Goal: Task Accomplishment & Management: Manage account settings

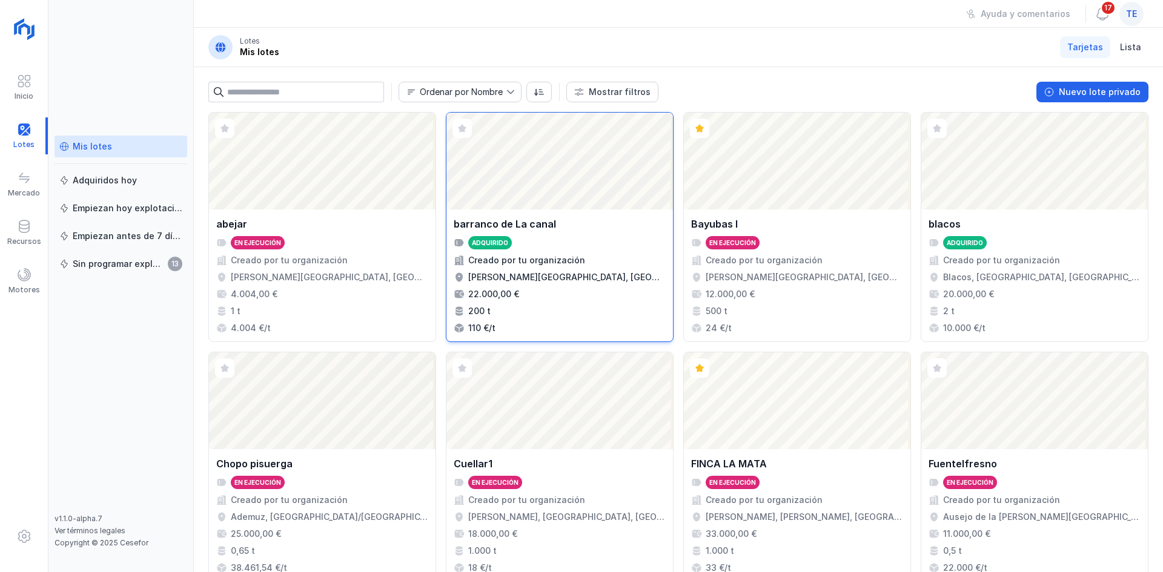
click at [609, 183] on div "Abrir lote" at bounding box center [559, 161] width 226 height 97
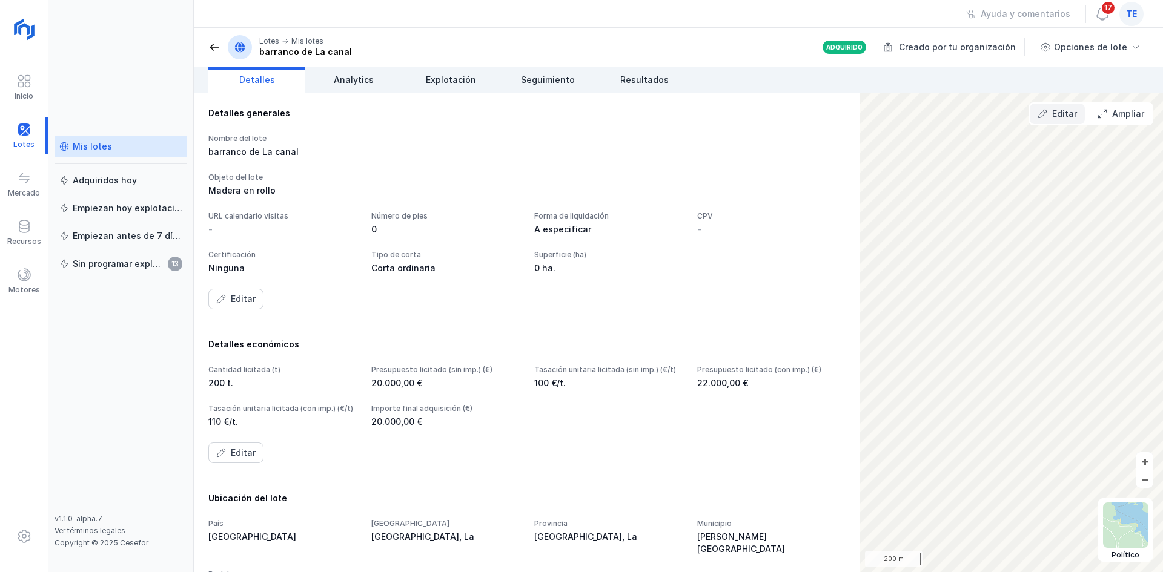
click at [1074, 111] on div "Editar" at bounding box center [1064, 114] width 25 height 12
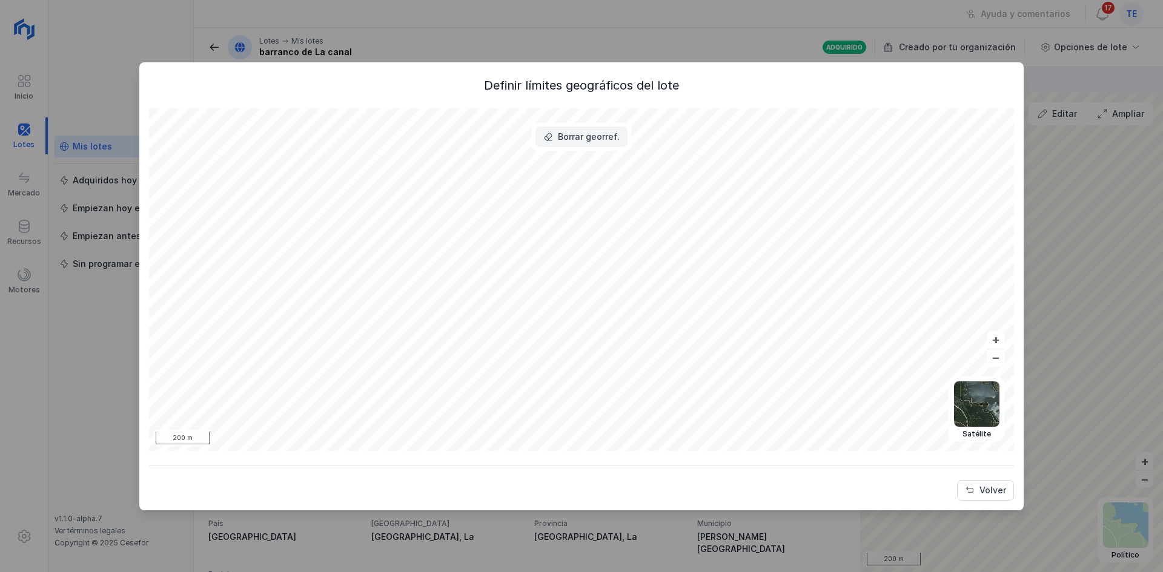
click at [612, 135] on div "Borrar georref." at bounding box center [589, 137] width 62 height 12
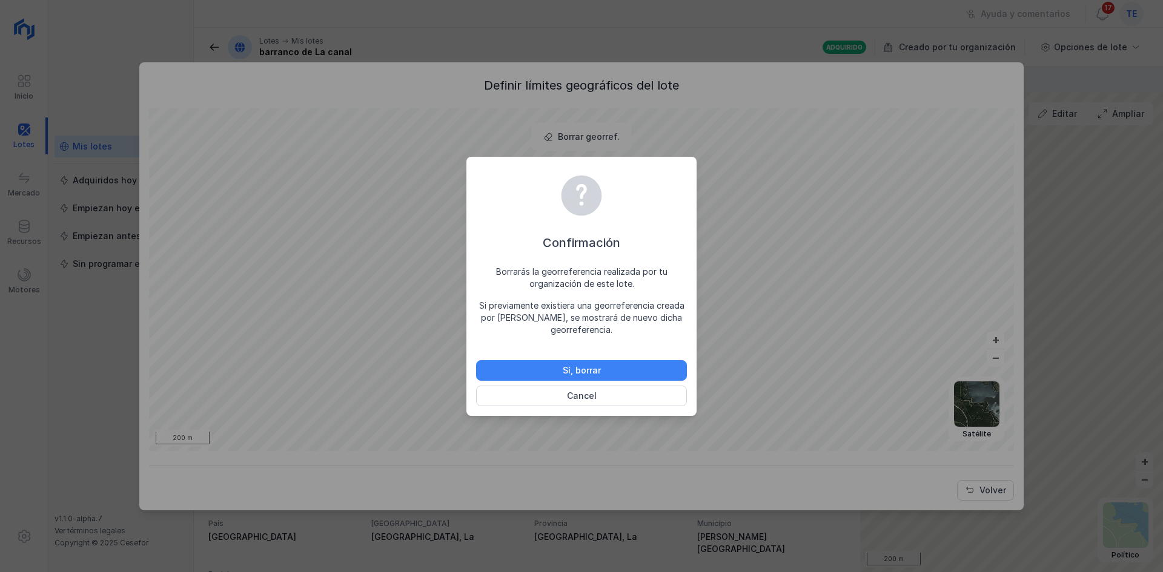
click at [623, 366] on button "Sí, borrar" at bounding box center [581, 370] width 211 height 21
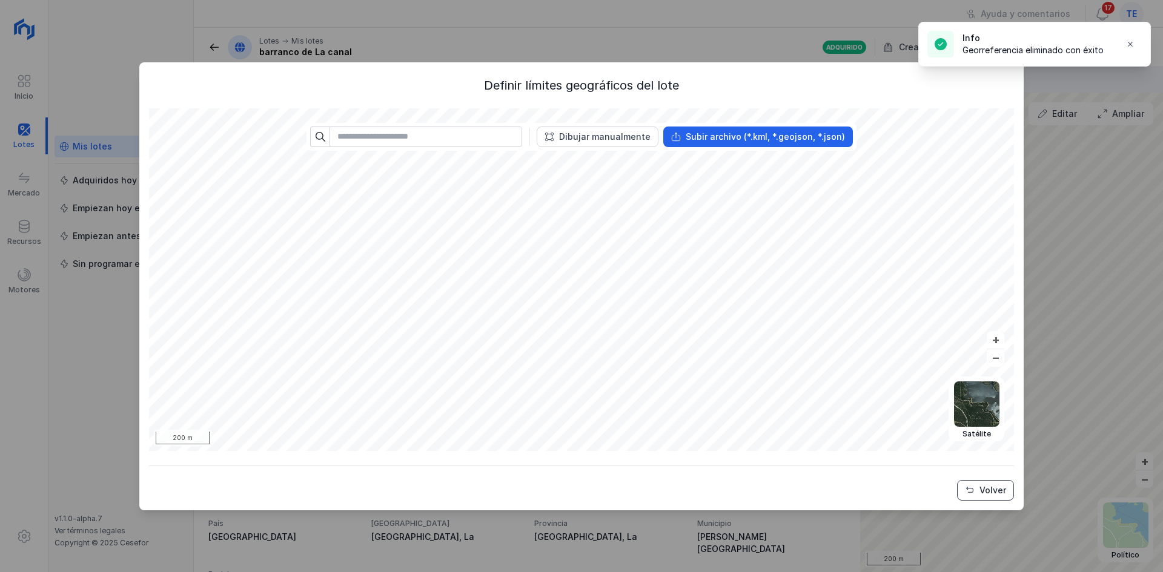
click at [986, 483] on button "Volver" at bounding box center [985, 490] width 57 height 21
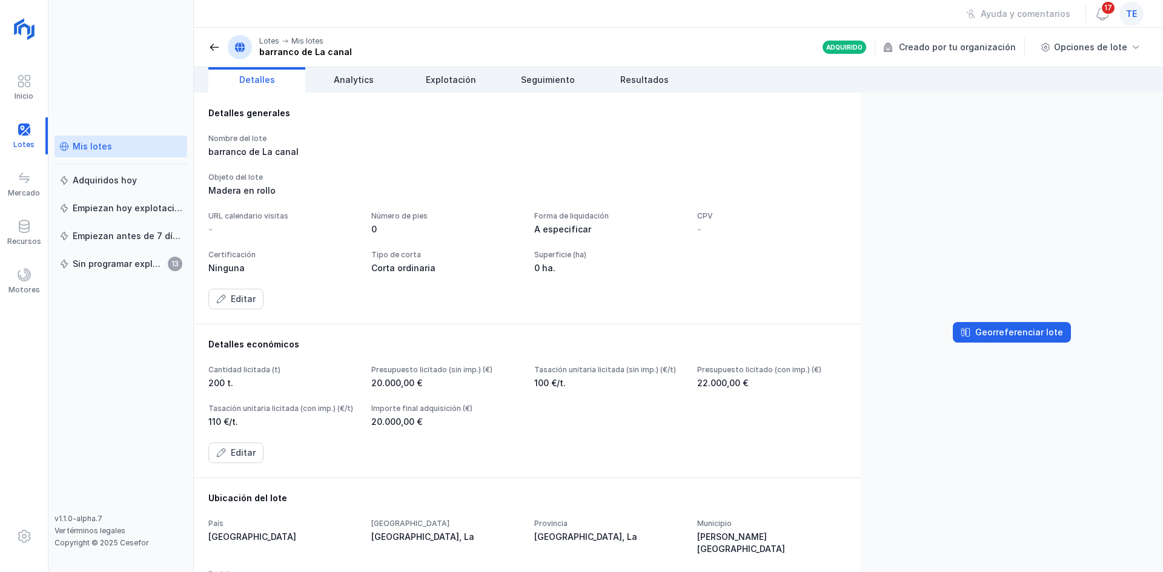
click at [1135, 12] on span "te" at bounding box center [1131, 14] width 11 height 12
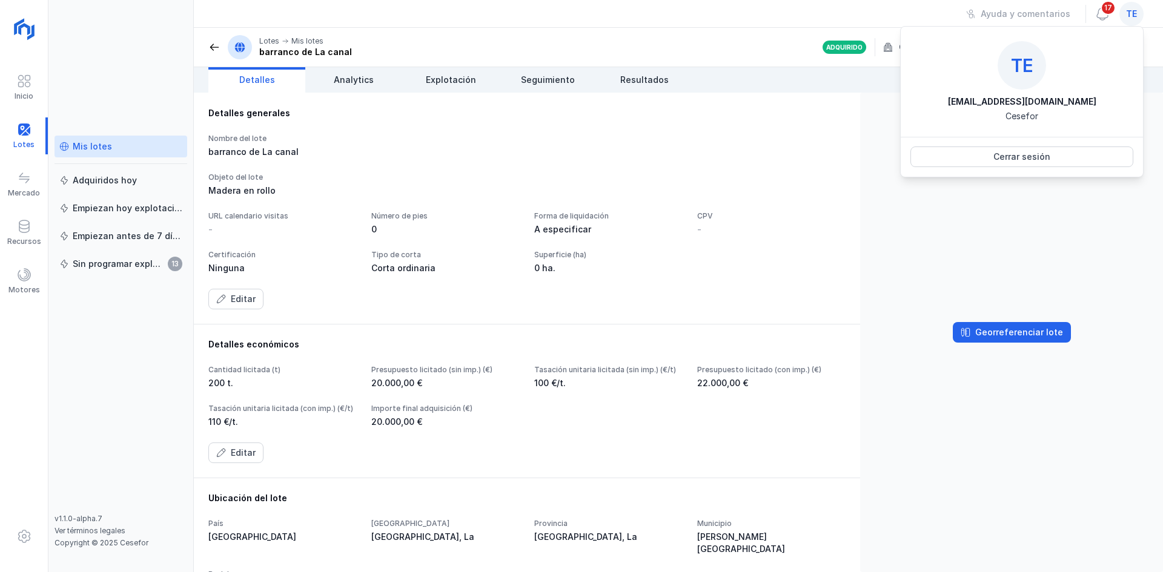
click at [701, 123] on div "Detalles generales Nombre del lote barranco de La canal Objeto del lote Madera …" at bounding box center [526, 208] width 637 height 202
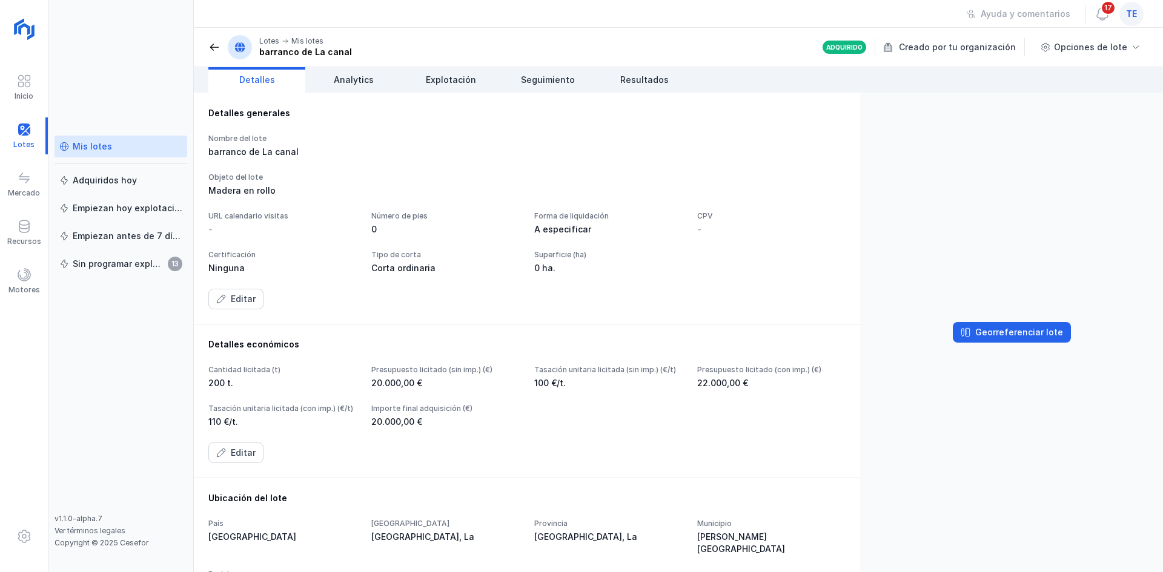
click at [210, 47] on header "Lotes Mis lotes barranco de La canal Adquirido Creado por tu organización Opcio…" at bounding box center [678, 47] width 969 height 39
click at [210, 47] on span at bounding box center [214, 47] width 12 height 12
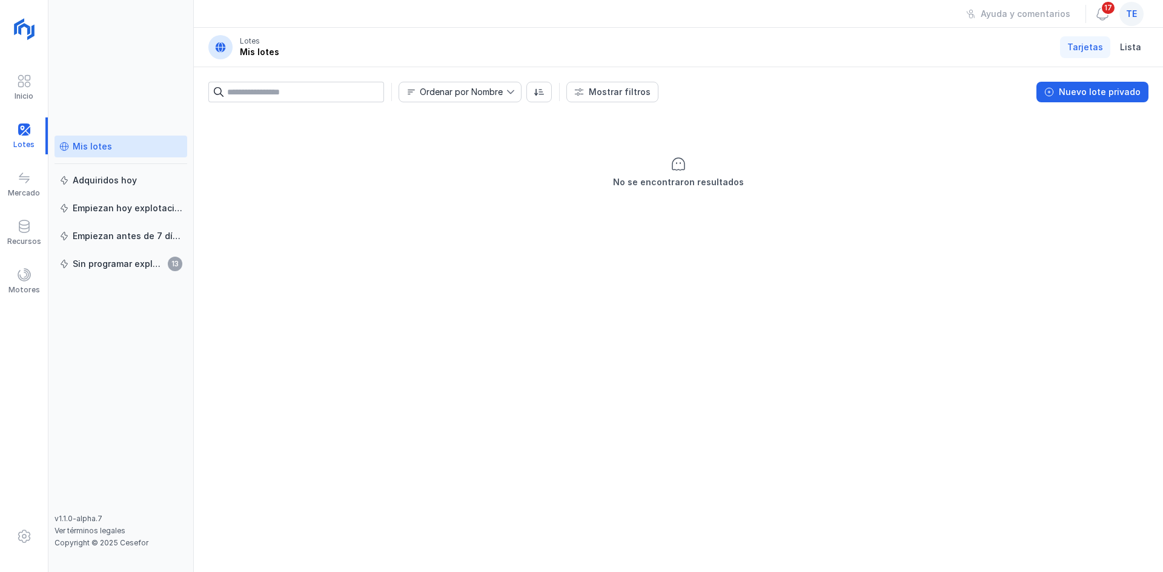
click at [1138, 22] on div "te" at bounding box center [1131, 14] width 24 height 24
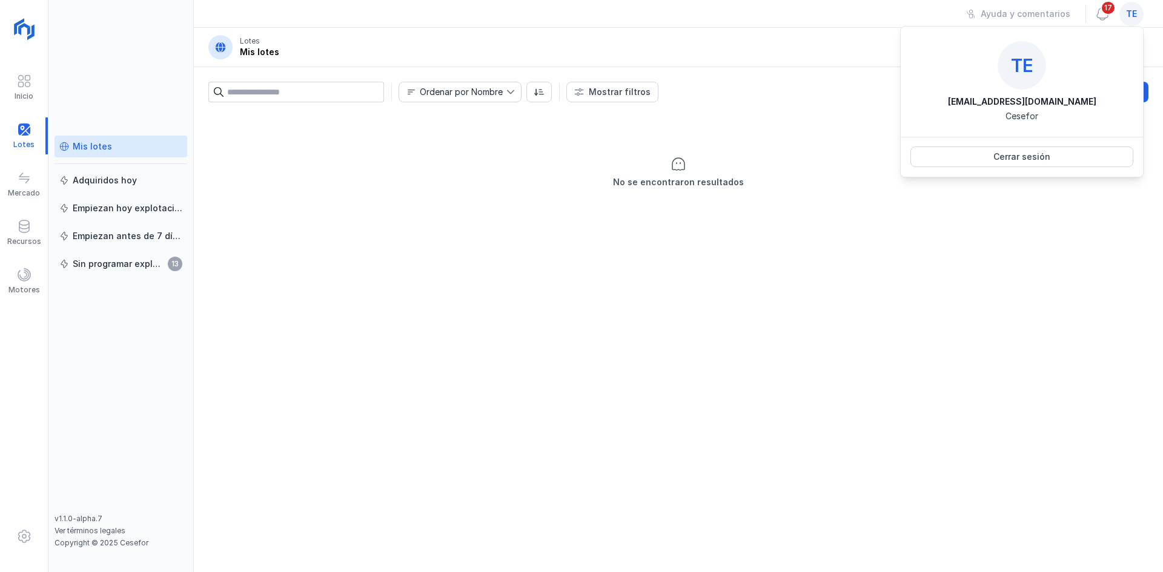
click at [529, 225] on div "No se encontraron resultados" at bounding box center [678, 172] width 940 height 121
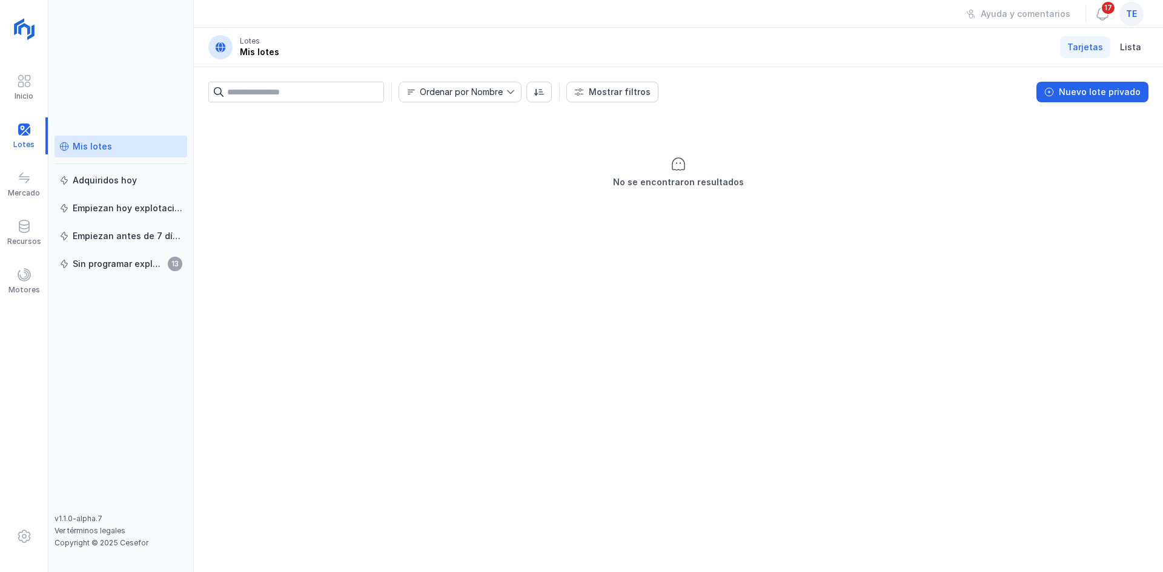
click at [110, 146] on div "Mis lotes" at bounding box center [120, 146] width 123 height 12
click at [1133, 15] on span "te" at bounding box center [1131, 14] width 11 height 12
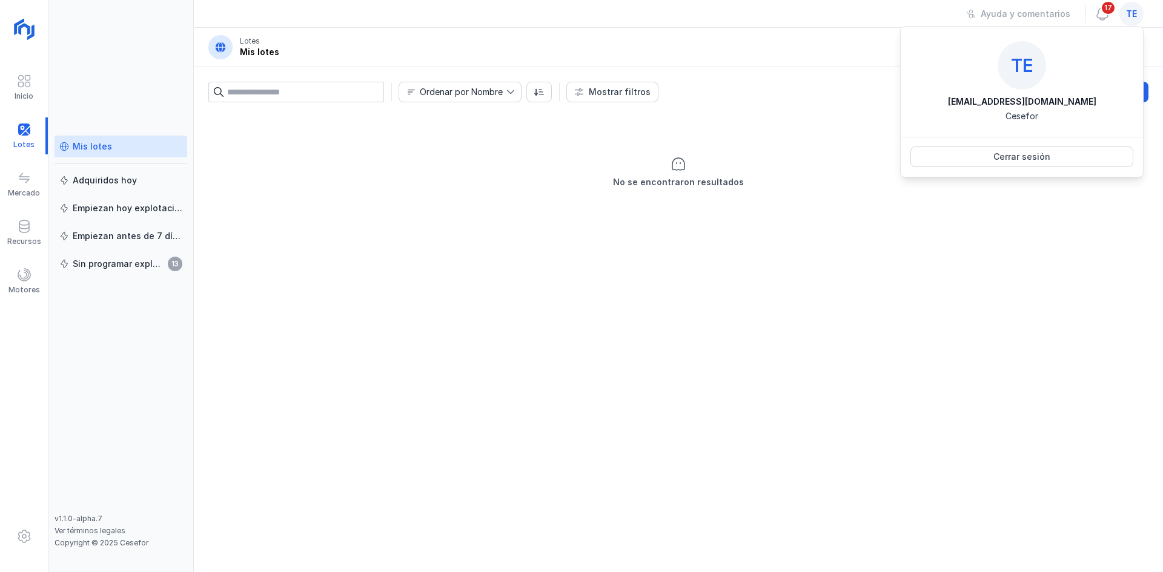
click at [681, 127] on div "No se encontraron resultados" at bounding box center [678, 172] width 940 height 121
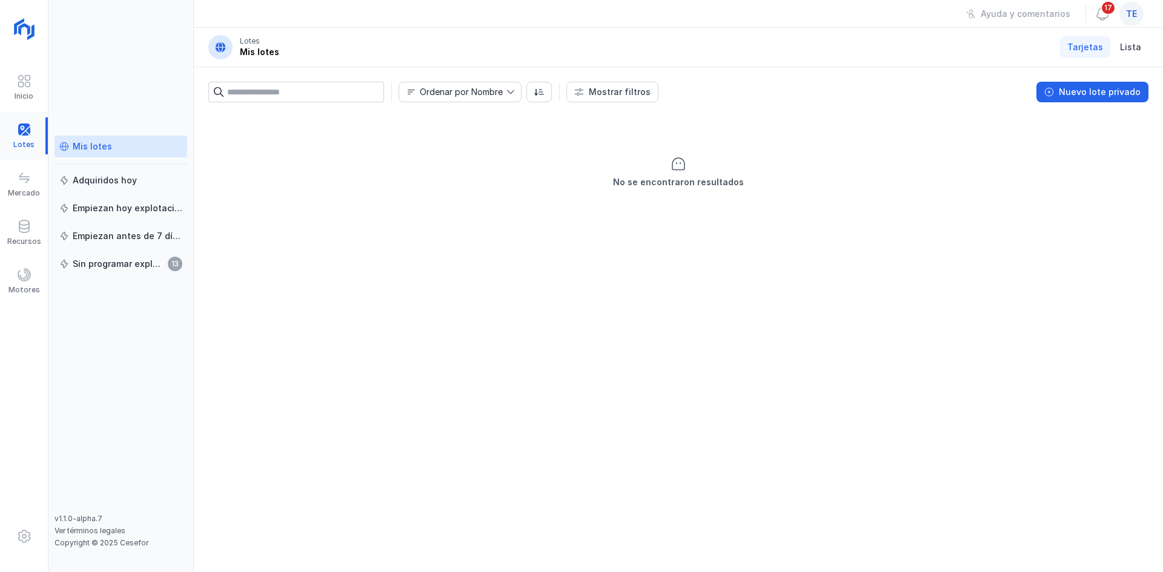
click at [16, 137] on div at bounding box center [24, 135] width 48 height 37
drag, startPoint x: 16, startPoint y: 137, endPoint x: 84, endPoint y: -21, distance: 172.0
click at [84, 0] on html "Inicio Lotes Mercado Recursos Motores Mis lotes Adquiridos hoy Empiezan hoy exp…" at bounding box center [581, 286] width 1163 height 572
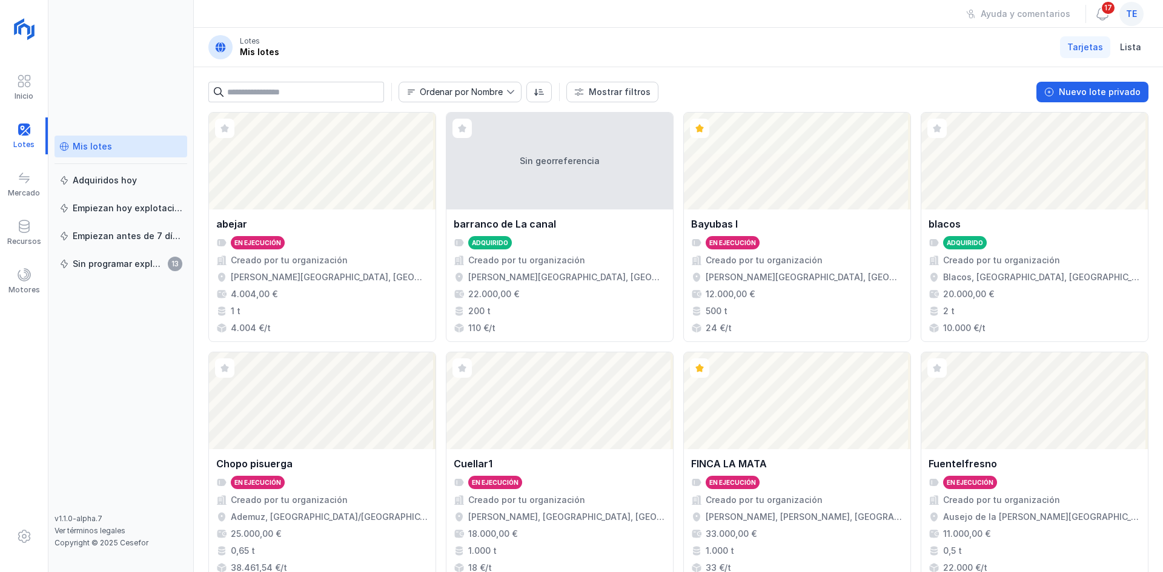
click at [1129, 12] on span "te" at bounding box center [1131, 14] width 11 height 12
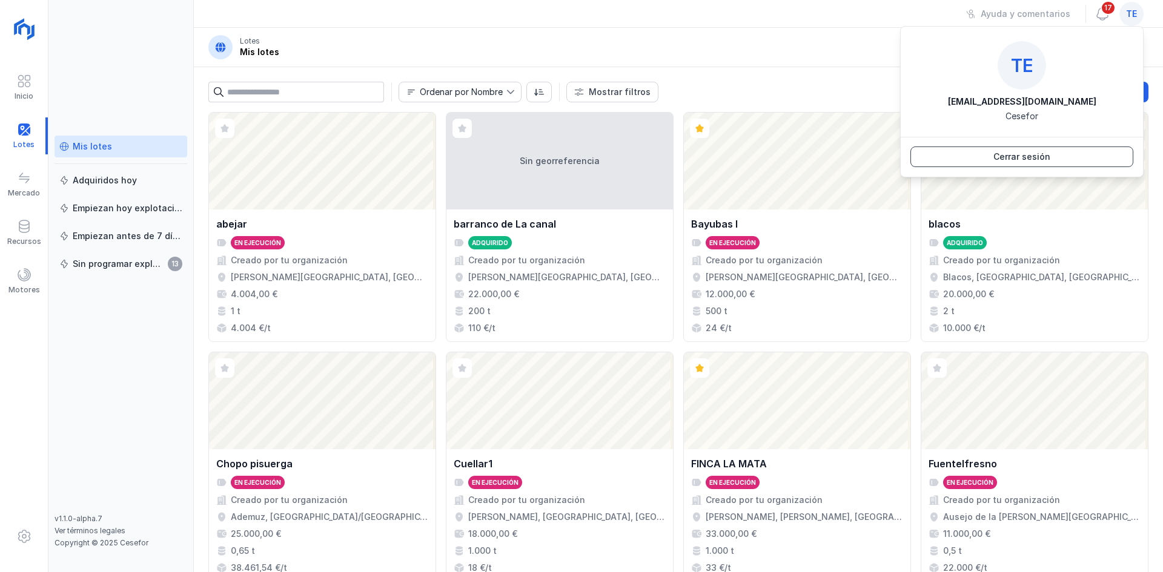
click at [1037, 155] on div "Cerrar sesión" at bounding box center [1021, 157] width 57 height 12
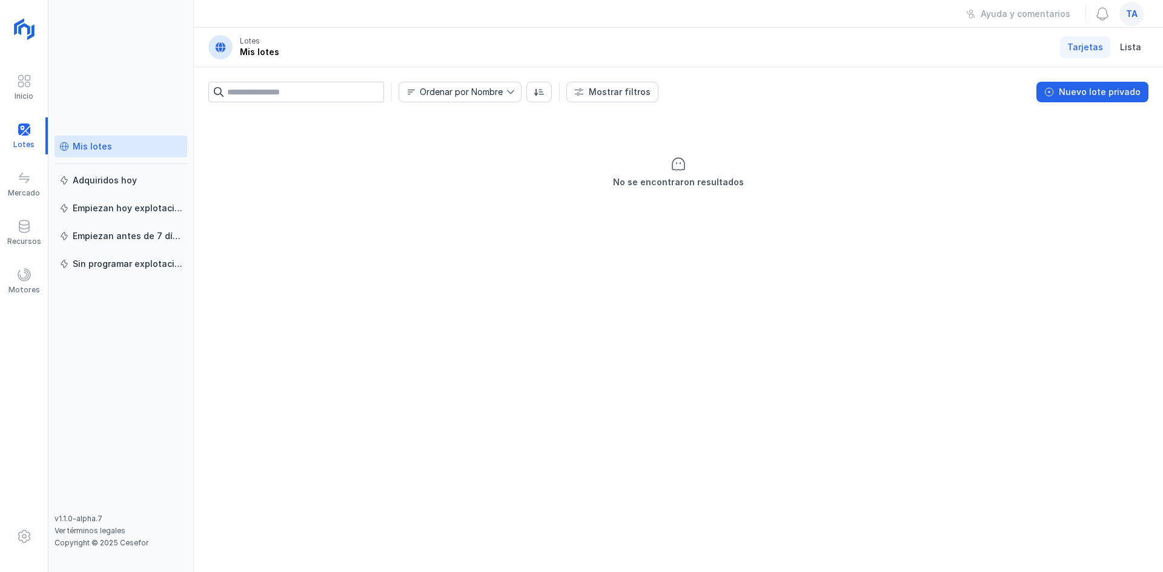
click at [1135, 17] on span "ta" at bounding box center [1132, 14] width 12 height 12
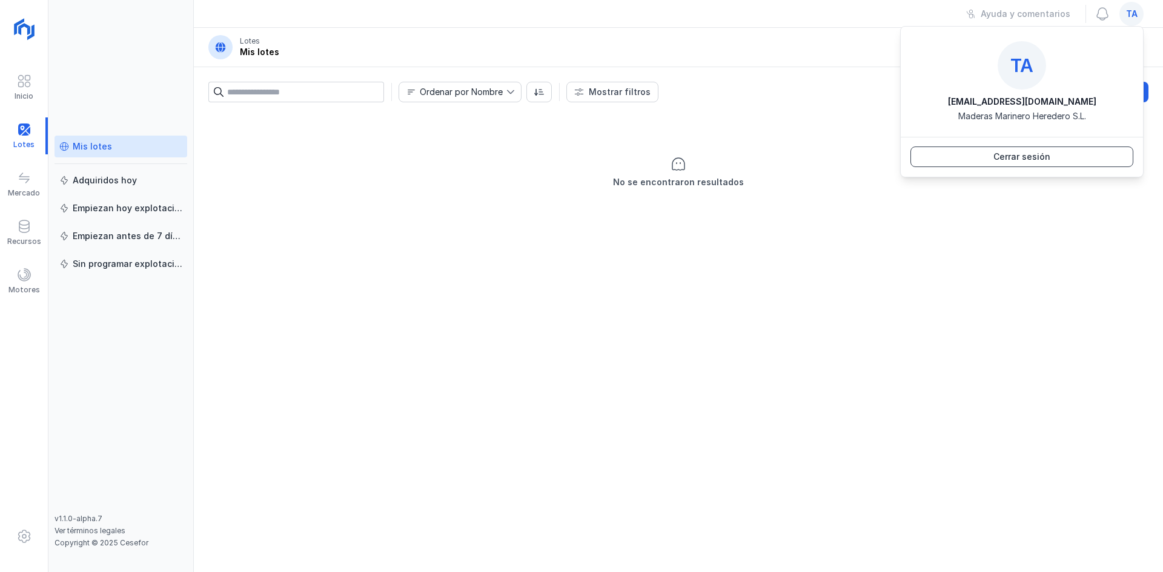
click at [1049, 159] on div "Cerrar sesión" at bounding box center [1021, 157] width 57 height 12
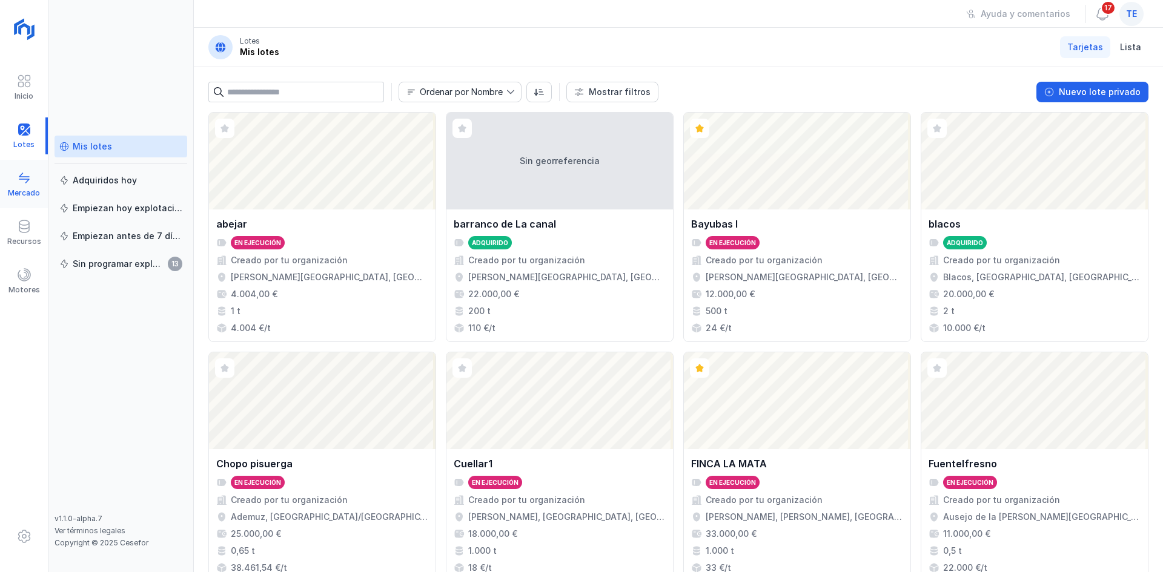
click at [26, 176] on span at bounding box center [24, 178] width 15 height 15
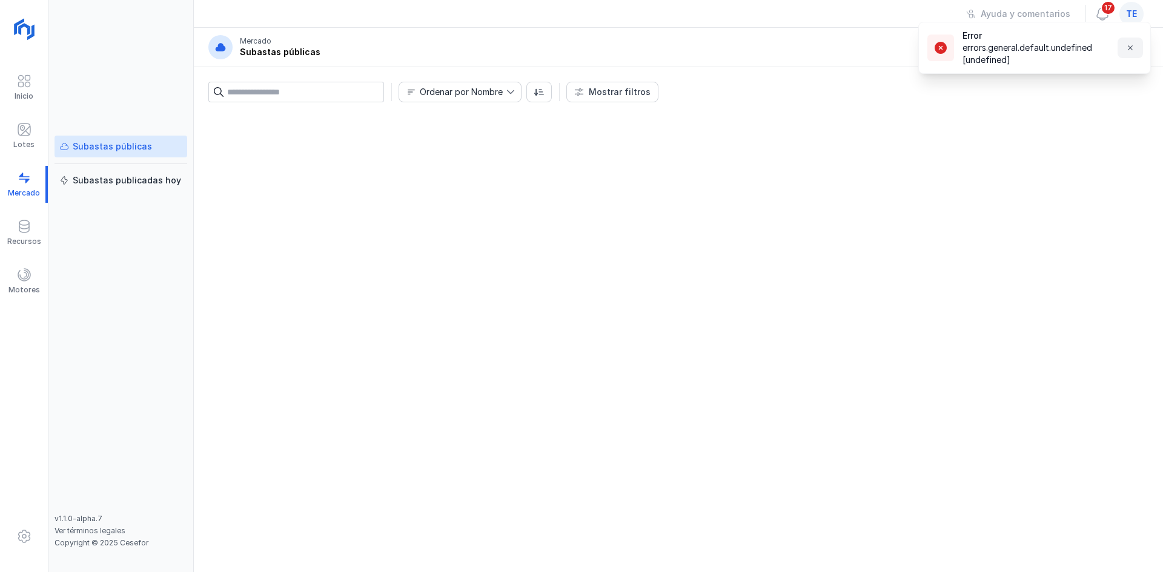
click at [1126, 47] on span "button" at bounding box center [1130, 48] width 10 height 10
click at [29, 129] on span at bounding box center [24, 129] width 15 height 15
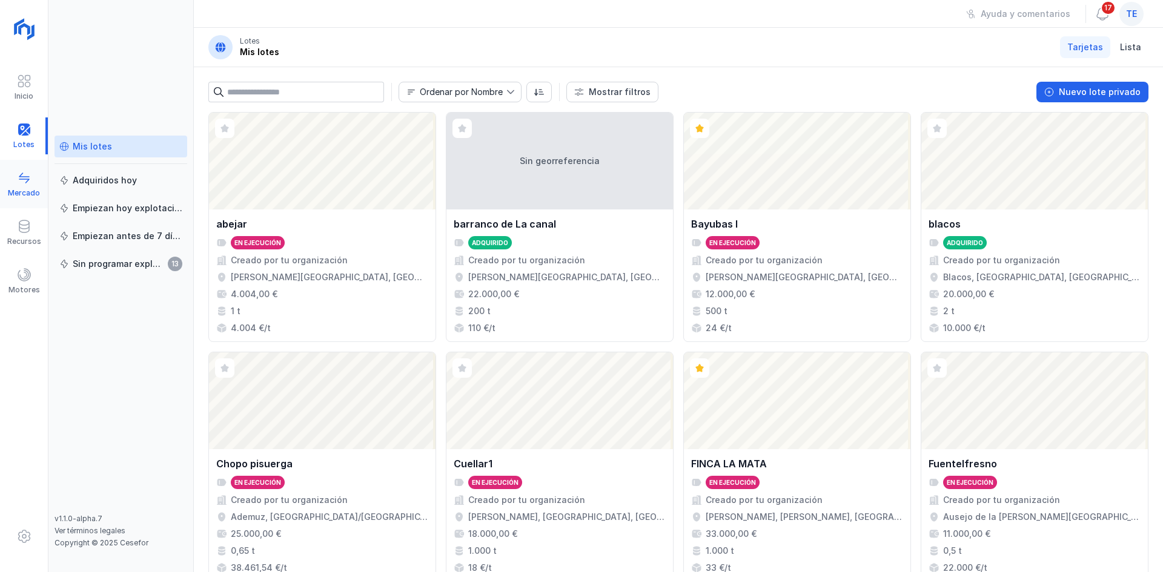
click at [33, 183] on div "Mercado" at bounding box center [24, 184] width 48 height 37
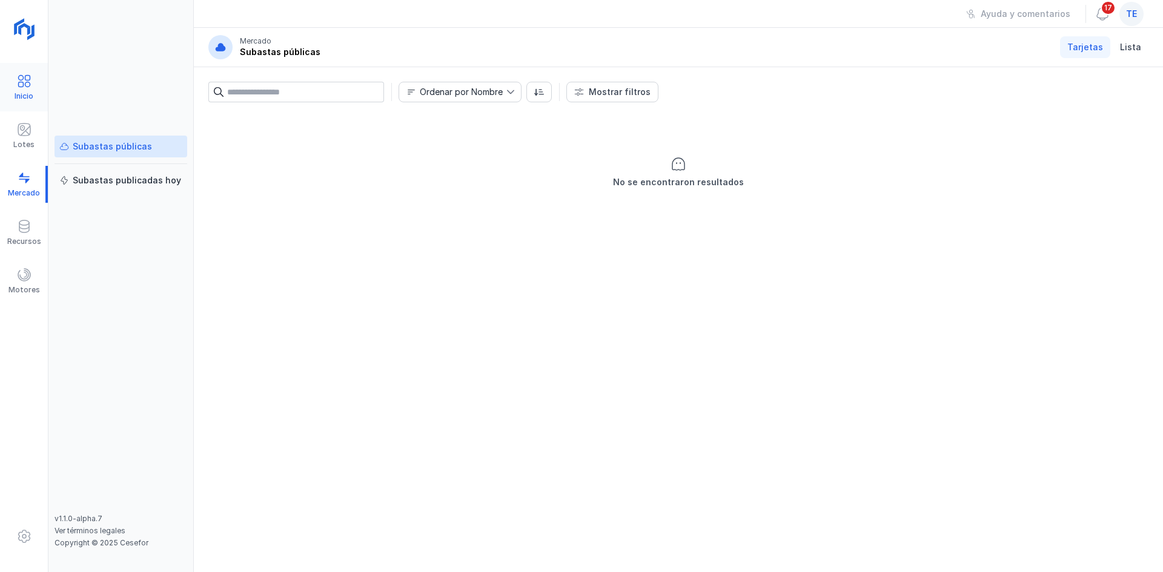
click at [33, 81] on div "Inicio" at bounding box center [24, 87] width 48 height 37
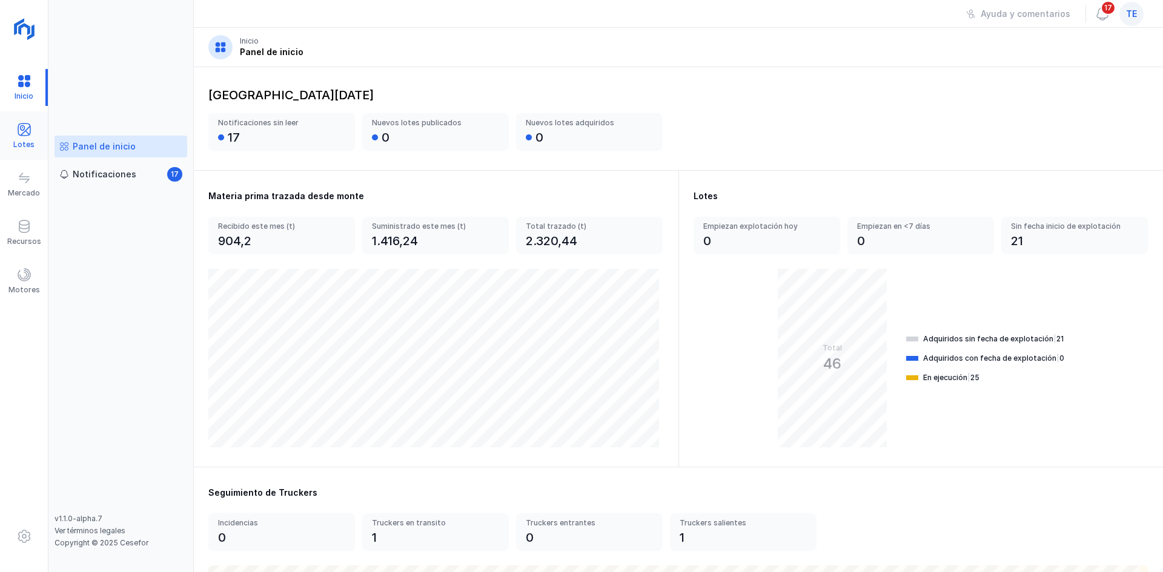
click at [27, 126] on span at bounding box center [24, 129] width 15 height 15
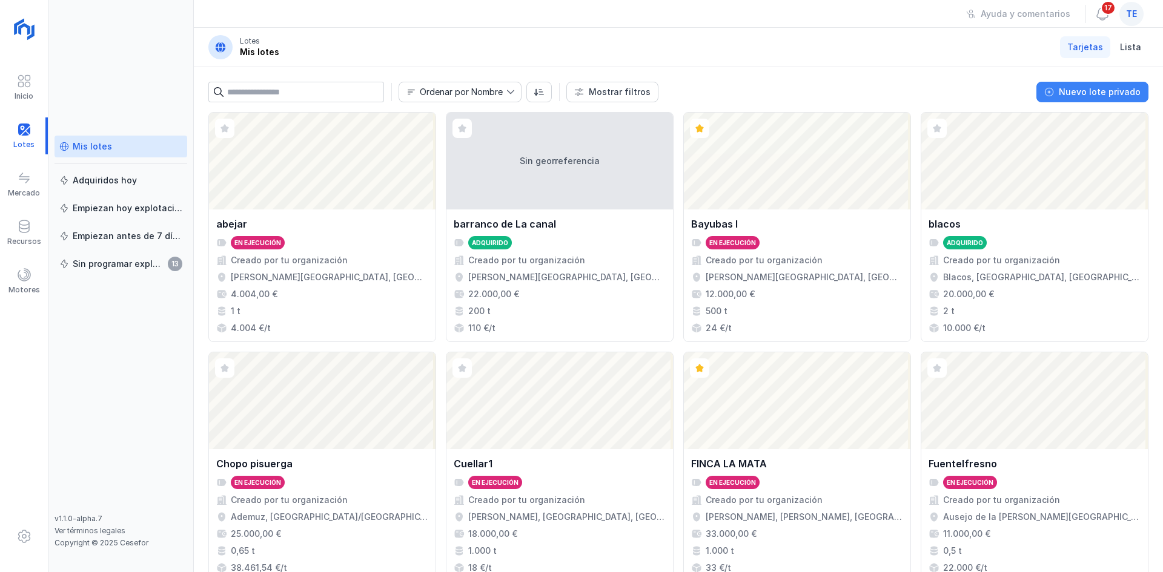
click at [1106, 92] on div "Nuevo lote privado" at bounding box center [1099, 92] width 82 height 12
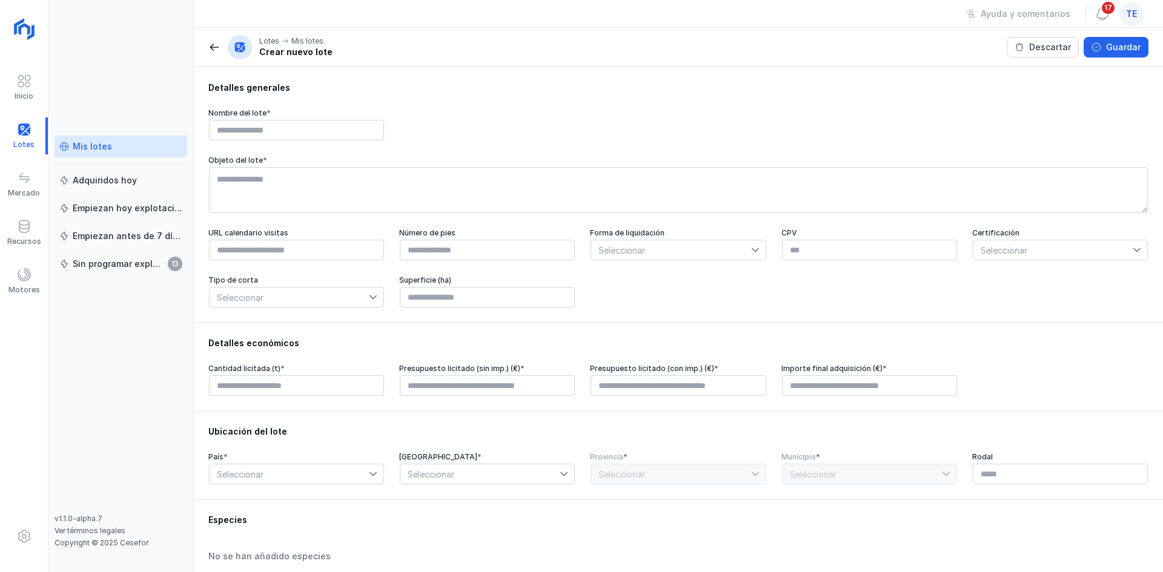
click at [214, 44] on span at bounding box center [214, 47] width 12 height 12
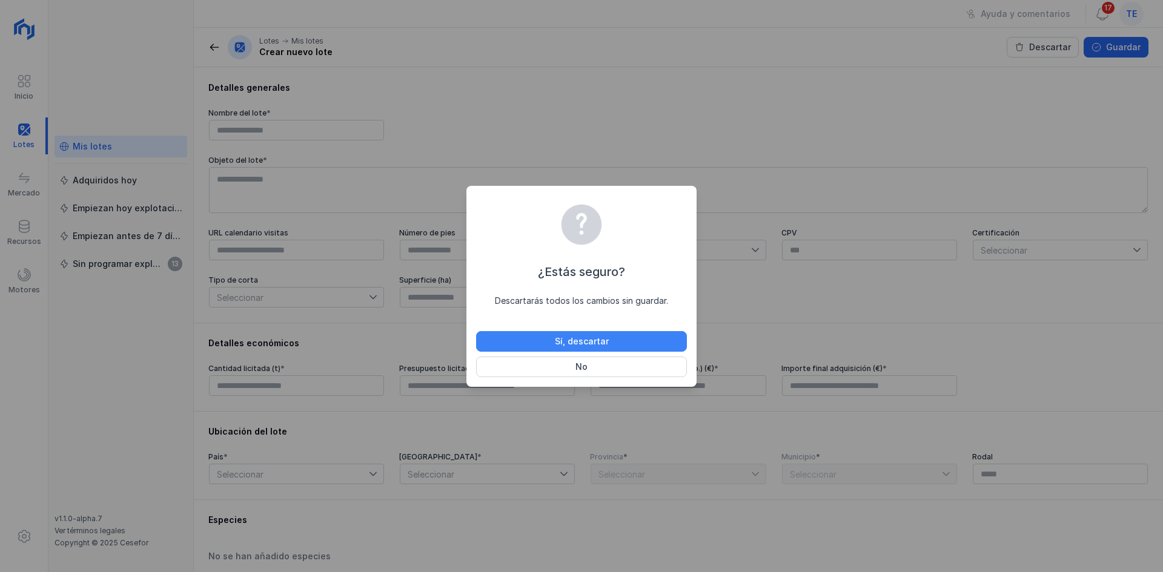
click at [530, 346] on button "Sí, descartar" at bounding box center [581, 341] width 211 height 21
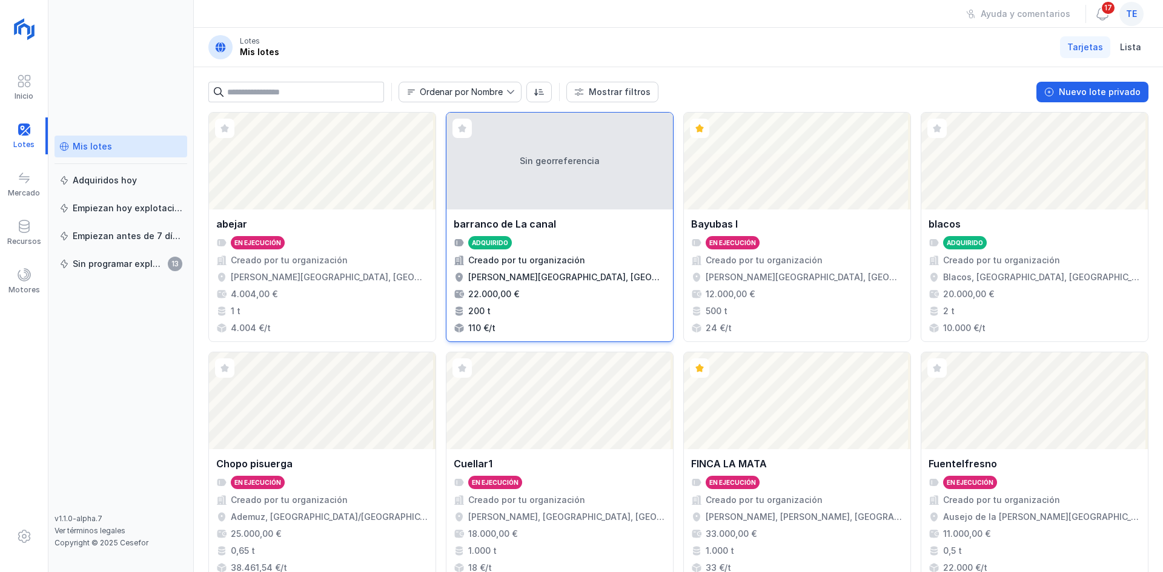
click at [567, 218] on div "barranco de La canal" at bounding box center [560, 224] width 212 height 15
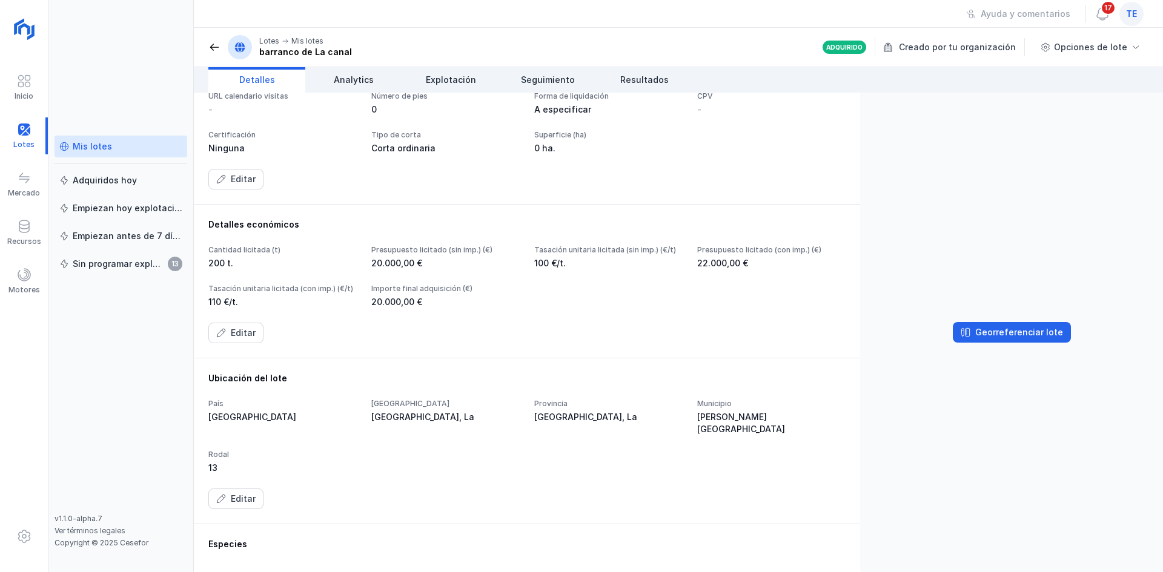
scroll to position [121, 0]
click at [214, 44] on span at bounding box center [214, 47] width 12 height 12
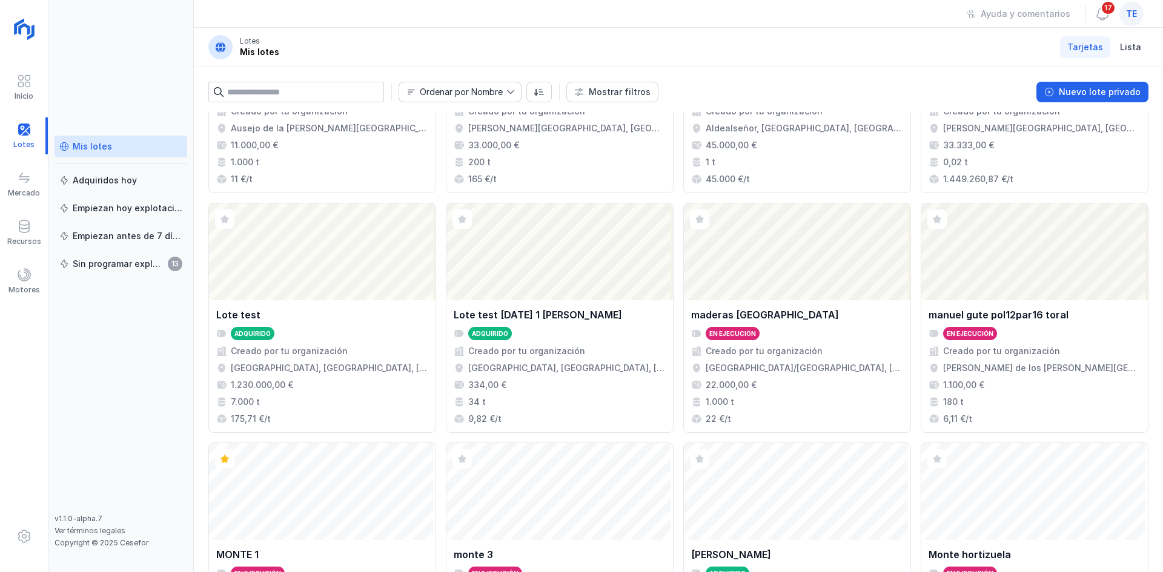
scroll to position [784, 0]
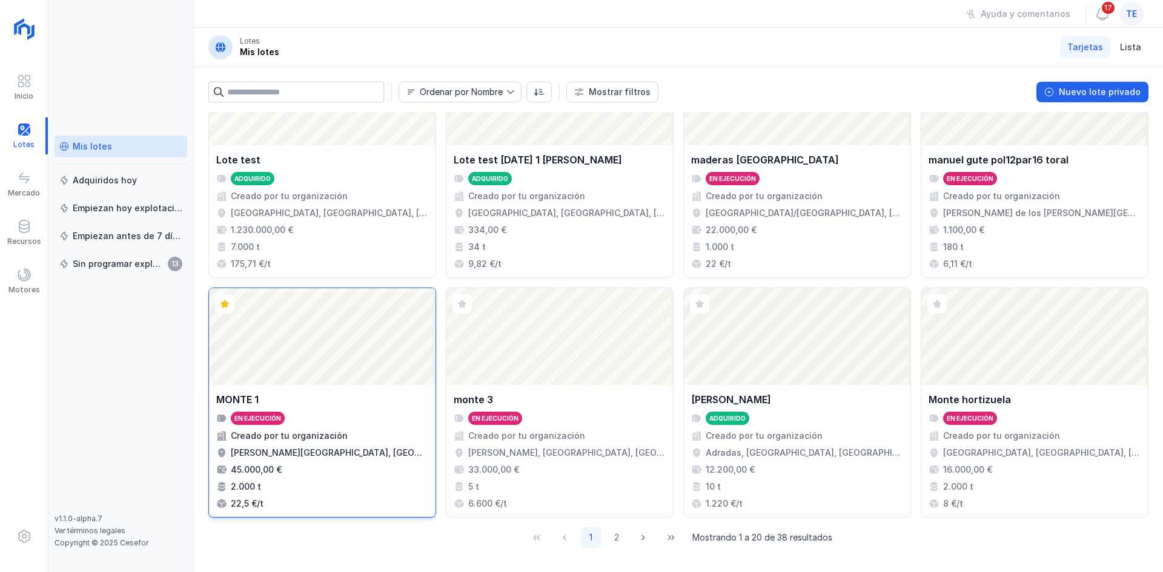
click at [360, 297] on div "Abrir lote" at bounding box center [322, 336] width 226 height 97
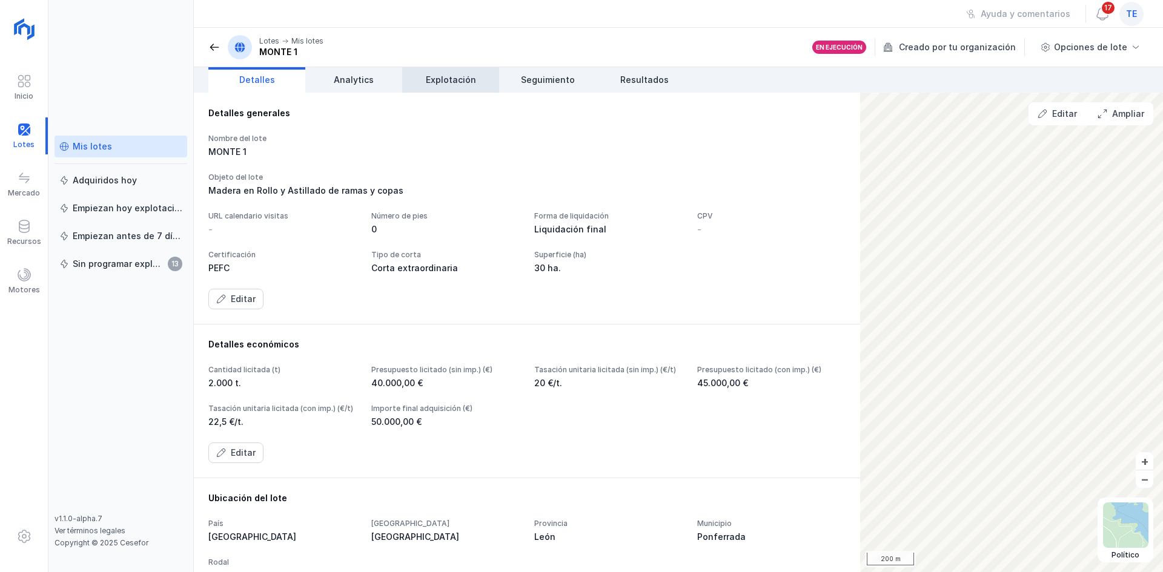
click at [452, 75] on span "Explotación" at bounding box center [451, 80] width 50 height 12
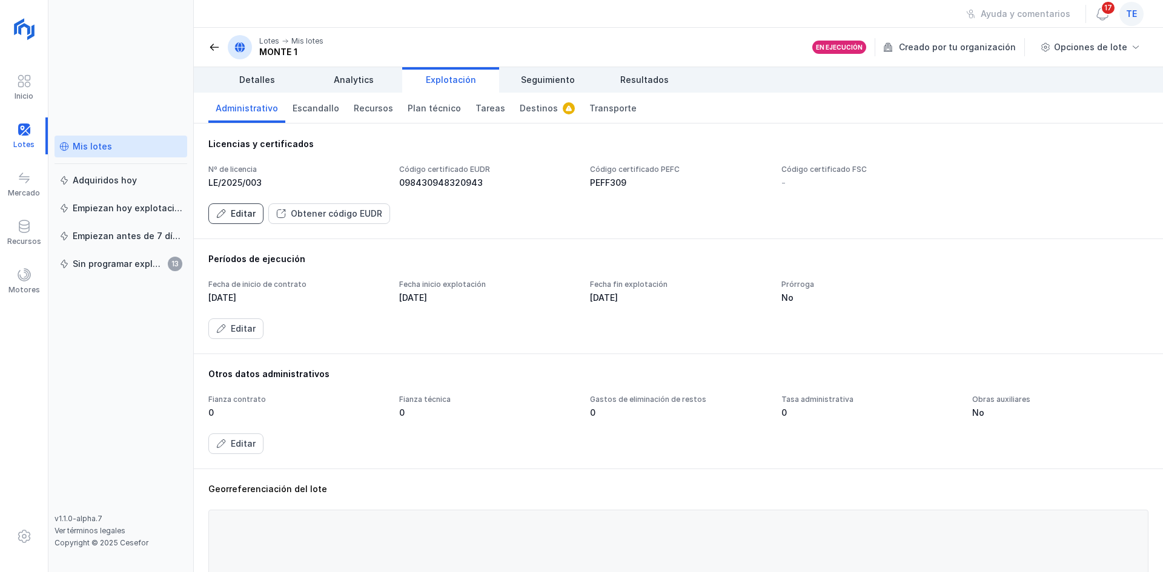
click at [233, 220] on button "Editar" at bounding box center [235, 213] width 55 height 21
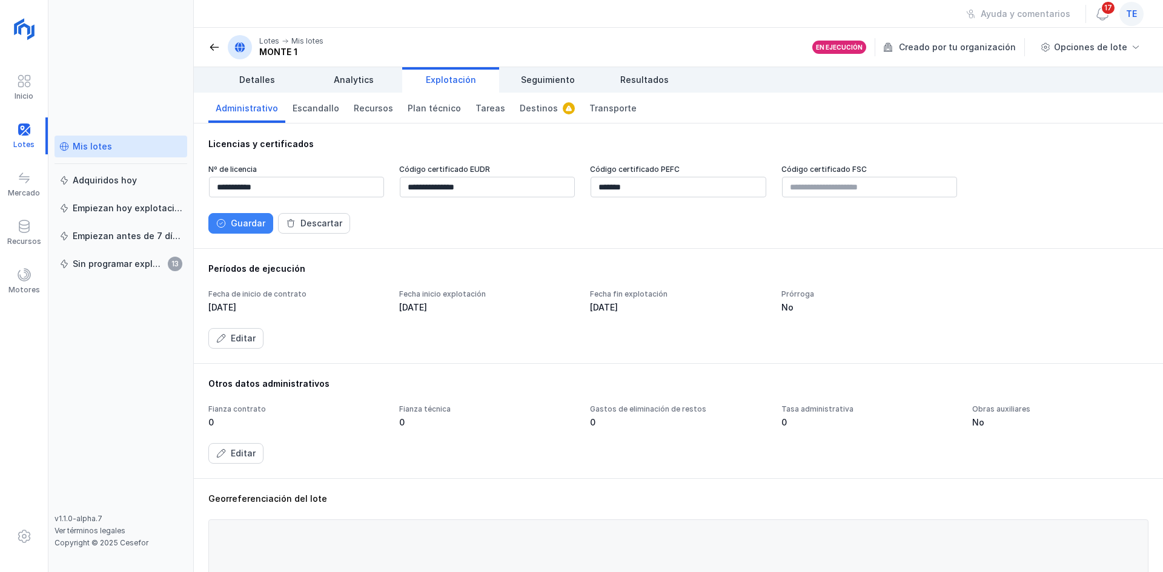
click at [229, 217] on button "Guardar" at bounding box center [240, 223] width 65 height 21
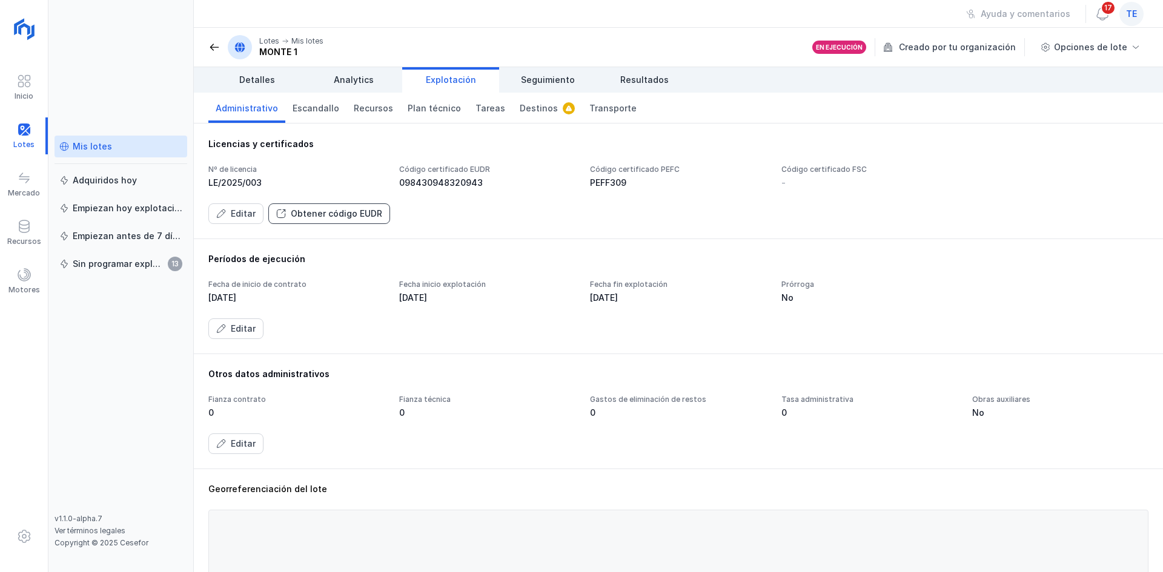
click at [327, 216] on div "Obtener código EUDR" at bounding box center [336, 214] width 91 height 12
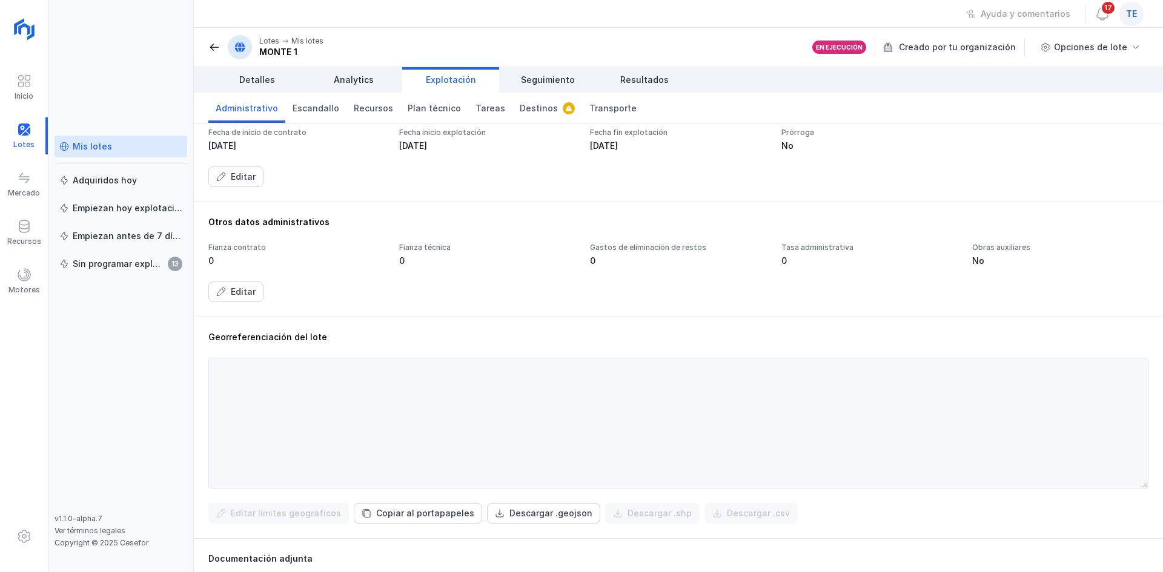
scroll to position [182, 0]
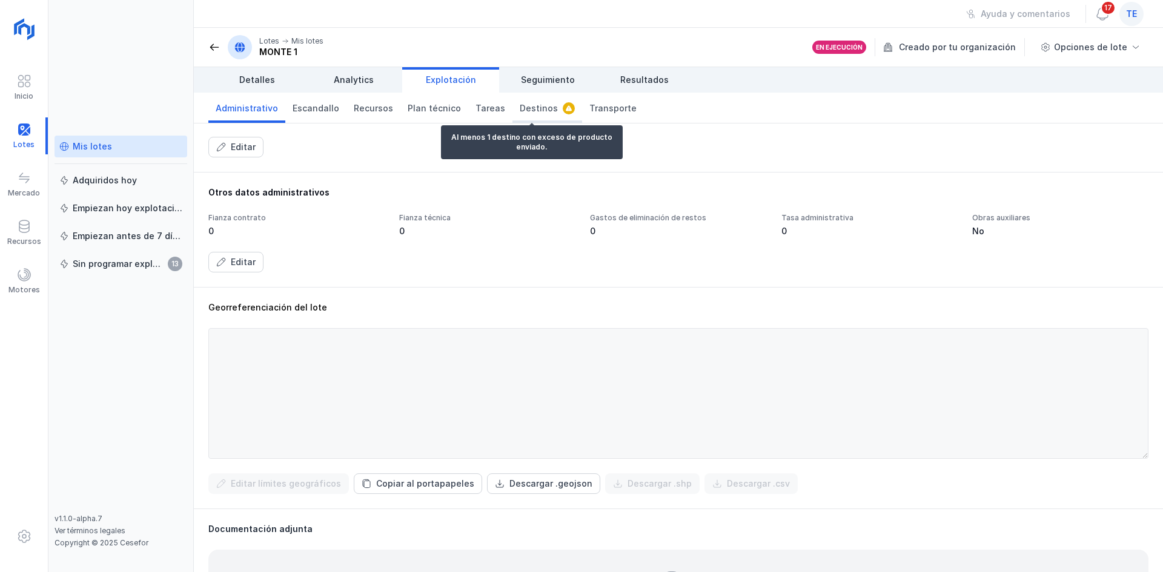
click at [539, 107] on span "Destinos" at bounding box center [539, 108] width 38 height 12
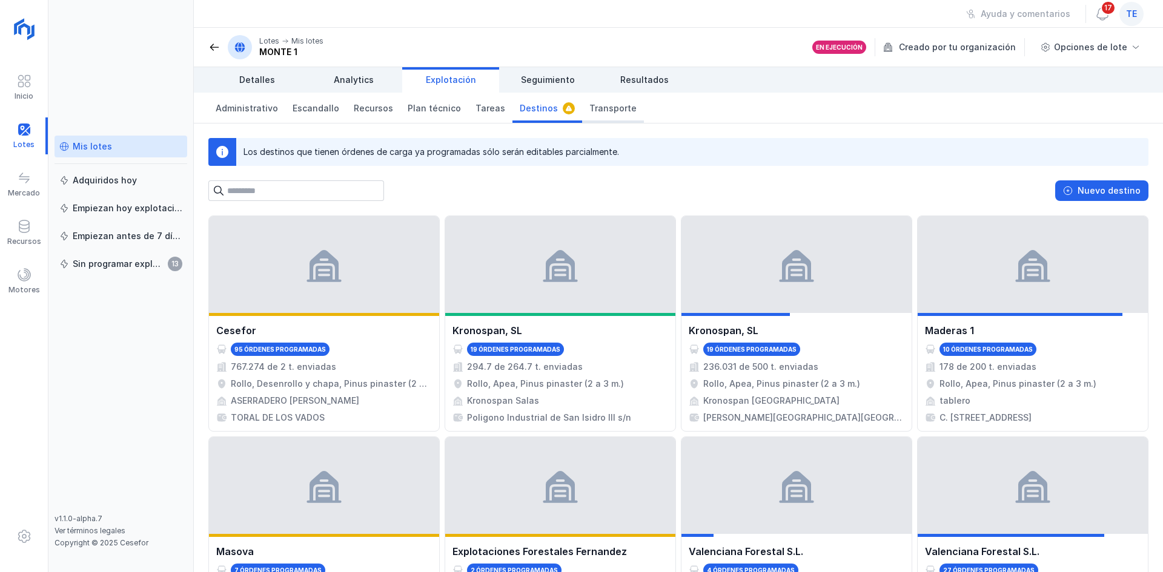
click at [592, 103] on span "Transporte" at bounding box center [612, 108] width 47 height 12
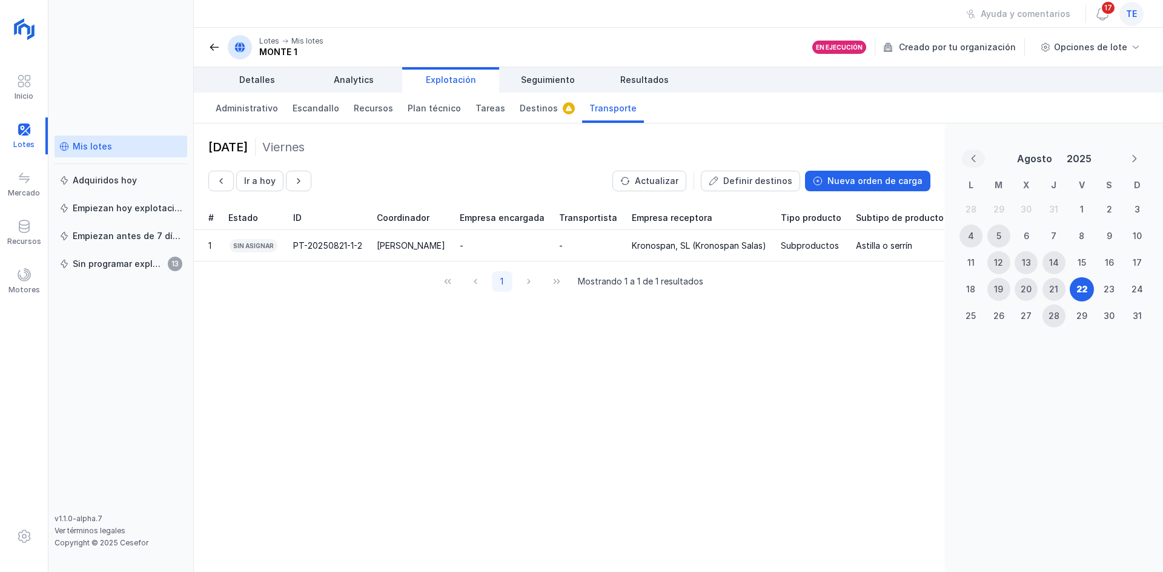
click at [977, 160] on button "Previous Month" at bounding box center [973, 159] width 23 height 18
click at [1119, 161] on div "Julio 2025" at bounding box center [1054, 158] width 194 height 31
click at [1124, 157] on button "Next Month" at bounding box center [1134, 159] width 23 height 18
click at [564, 79] on span "Seguimiento" at bounding box center [548, 80] width 54 height 12
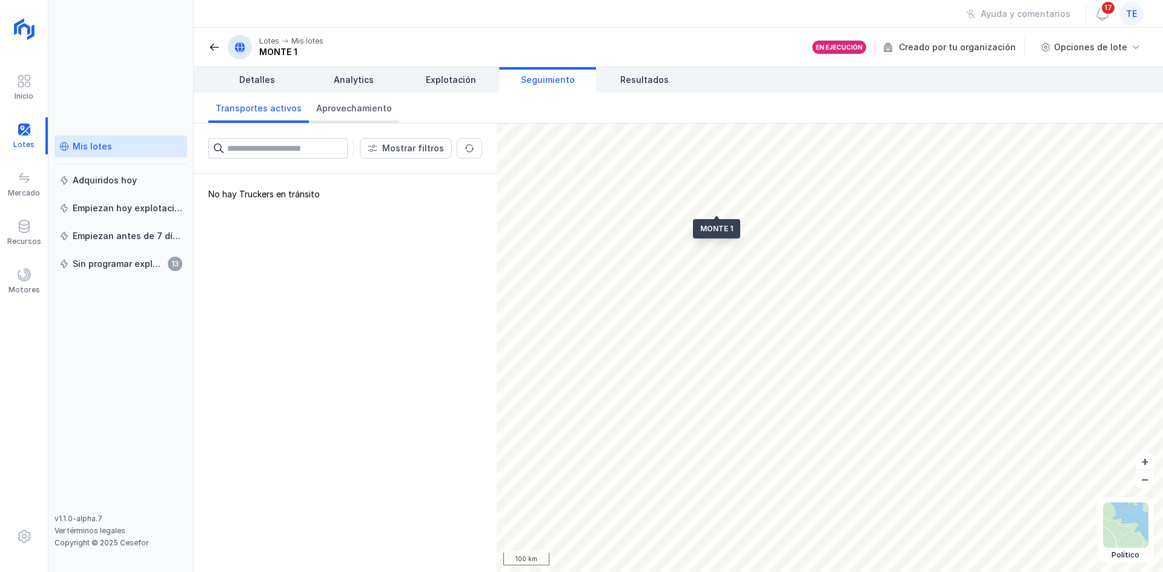
click at [372, 102] on link "Aprovechamiento" at bounding box center [354, 108] width 90 height 30
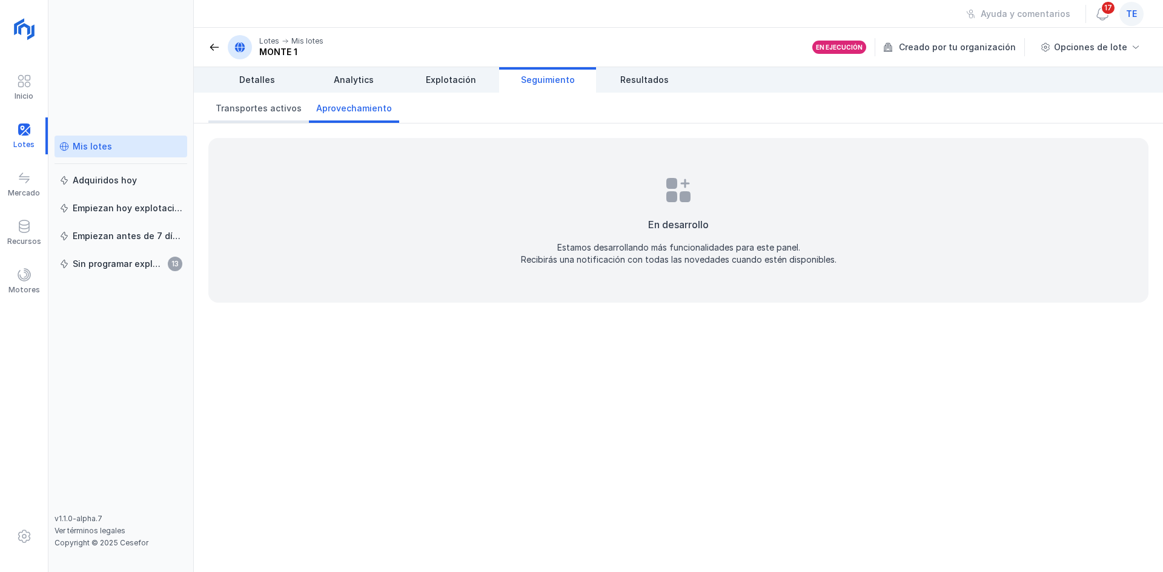
drag, startPoint x: 271, startPoint y: 110, endPoint x: 283, endPoint y: 104, distance: 13.3
click at [272, 108] on span "Transportes activos" at bounding box center [259, 108] width 86 height 12
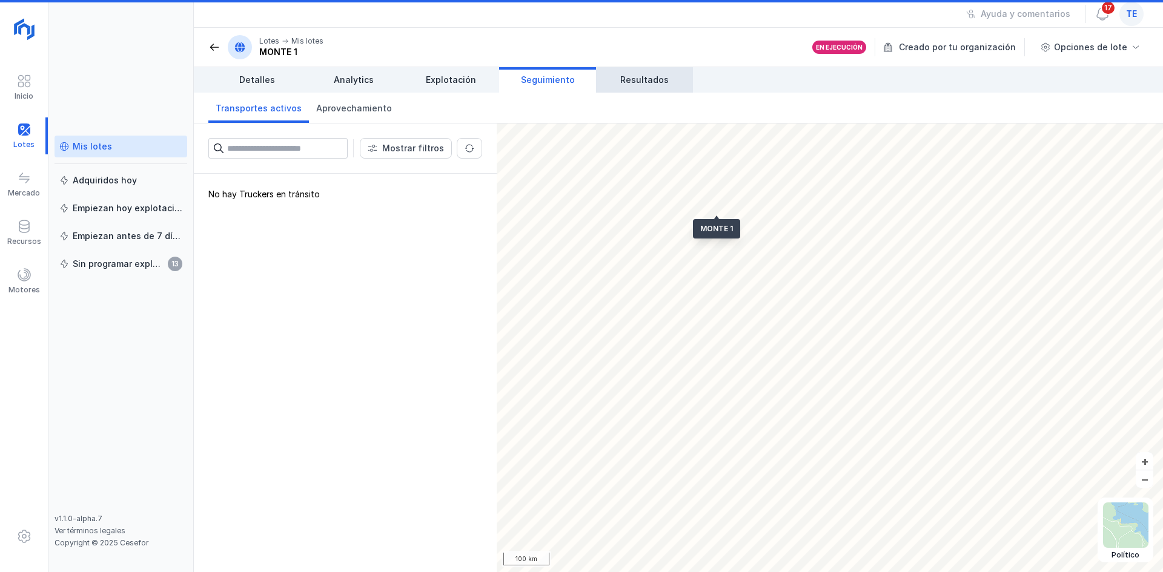
click at [640, 82] on span "Resultados" at bounding box center [644, 80] width 48 height 12
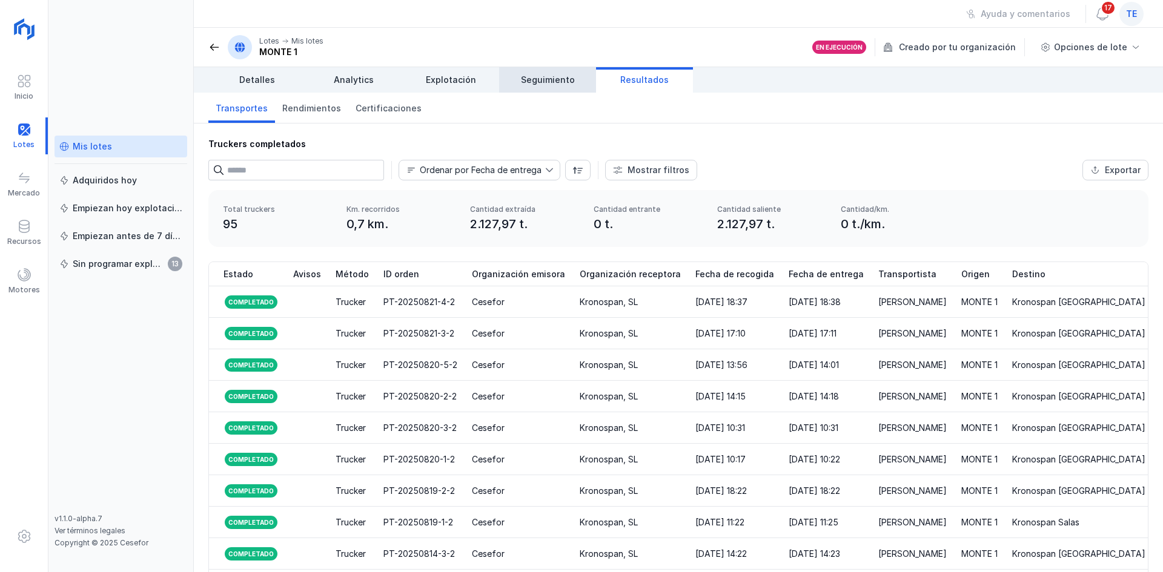
click at [508, 83] on link "Seguimiento" at bounding box center [547, 79] width 97 height 25
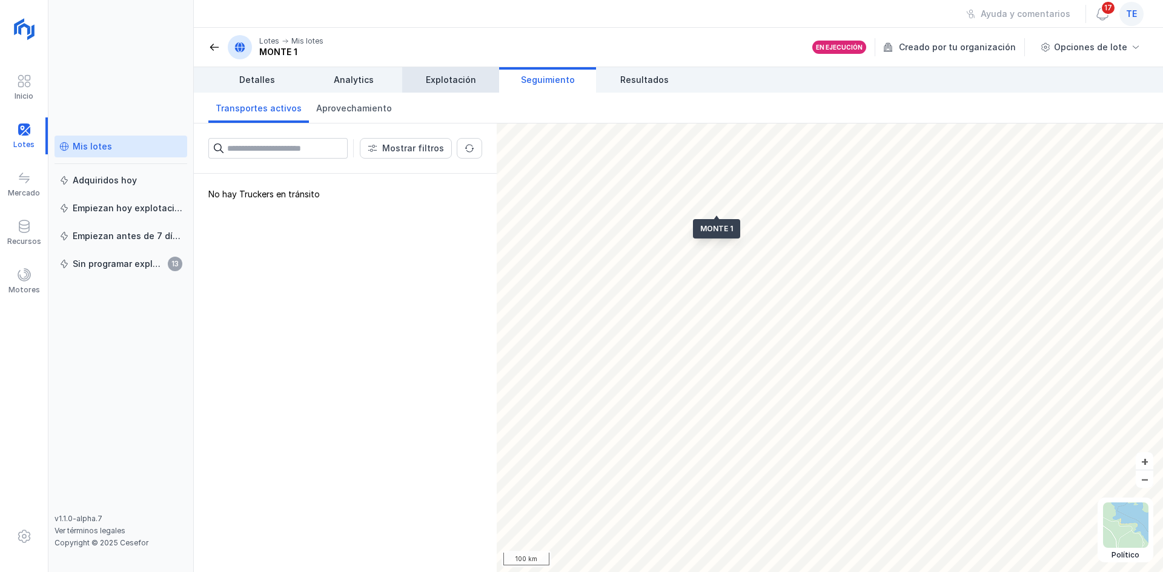
click at [481, 75] on link "Explotación" at bounding box center [450, 79] width 97 height 25
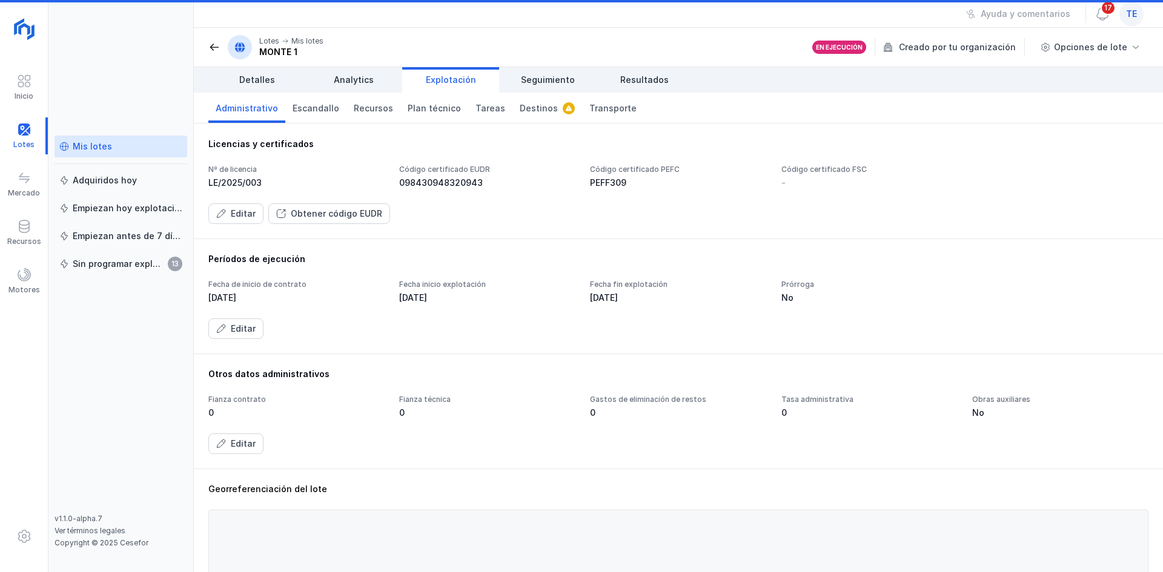
click at [208, 48] on header "Lotes Mis lotes MONTE 1 En ejecución Creado por tu organización Opciones de lote" at bounding box center [678, 47] width 969 height 39
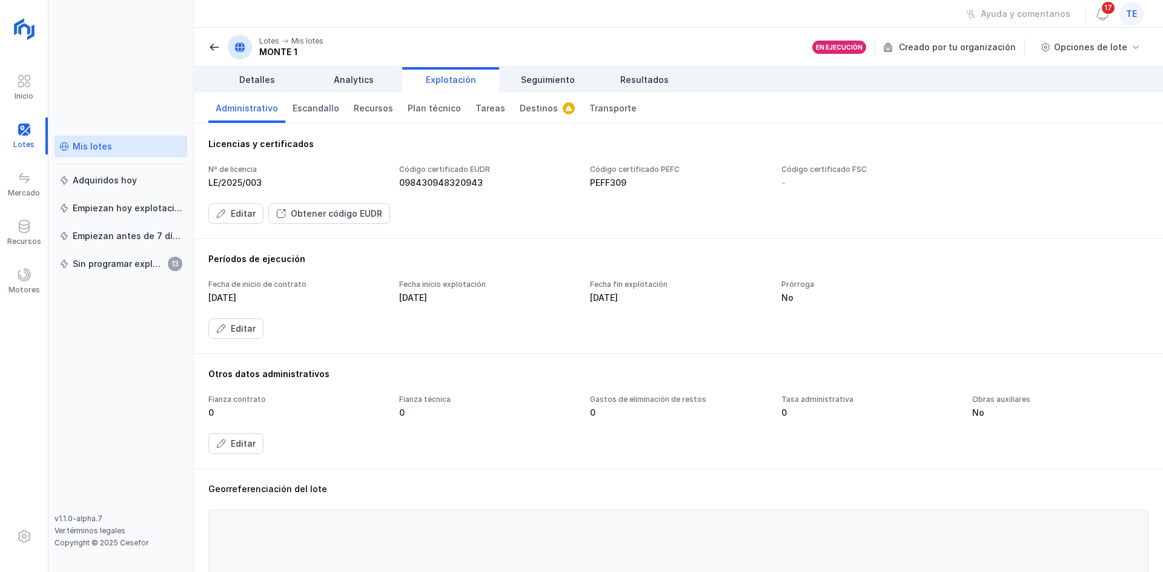
click at [217, 50] on span at bounding box center [214, 47] width 12 height 12
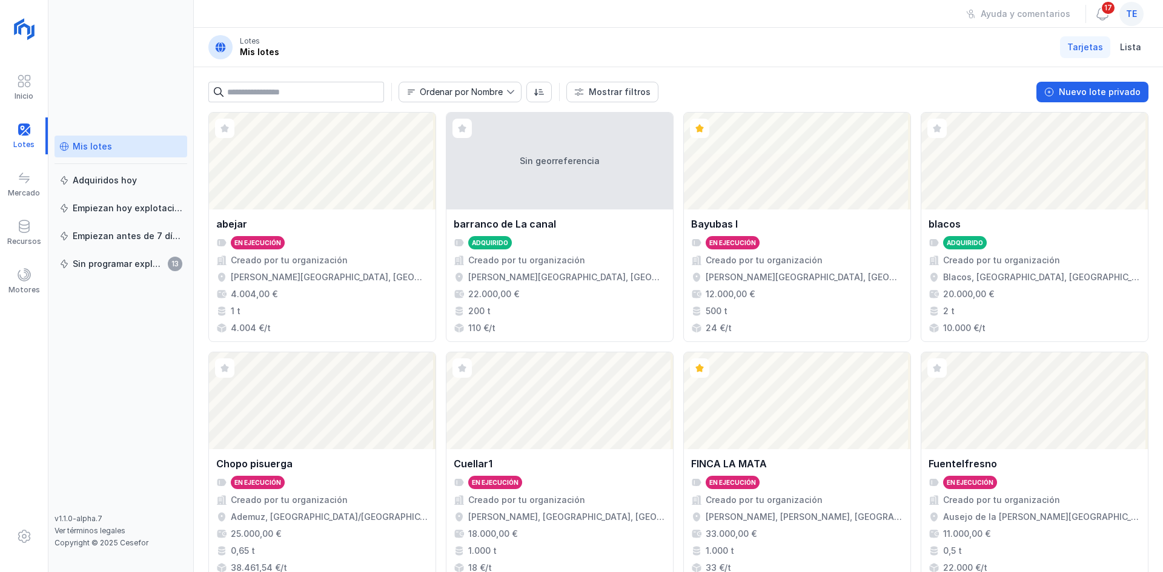
click at [1134, 8] on span "te" at bounding box center [1131, 14] width 11 height 12
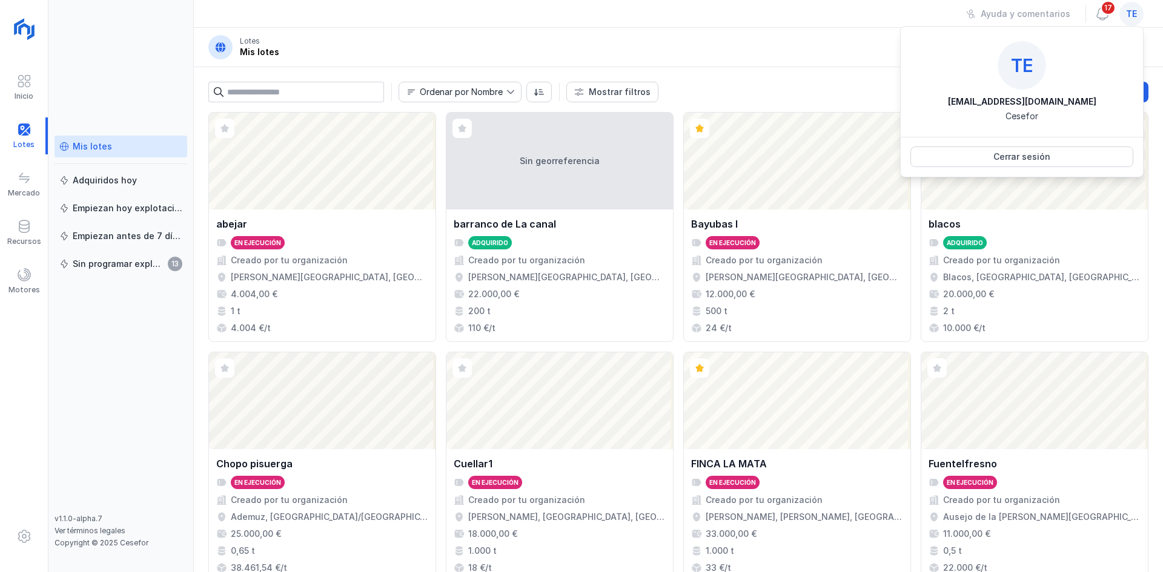
drag, startPoint x: 868, startPoint y: 72, endPoint x: 793, endPoint y: 37, distance: 83.4
click at [866, 71] on div "Ordenar por Nombre Mostrar filtros Nuevo lote privado Ver Fase Expediente Certi…" at bounding box center [678, 89] width 969 height 45
